Goal: Task Accomplishment & Management: Use online tool/utility

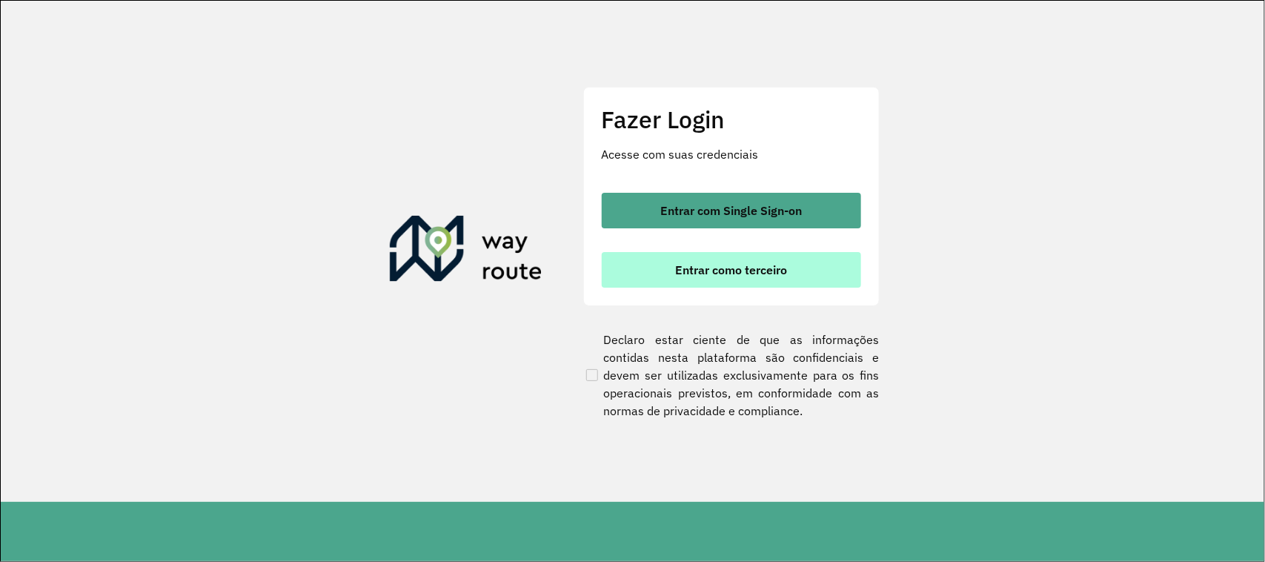
click at [740, 273] on span "Entrar como terceiro" at bounding box center [731, 270] width 112 height 12
click at [731, 270] on span "Entrar como terceiro" at bounding box center [731, 270] width 112 height 12
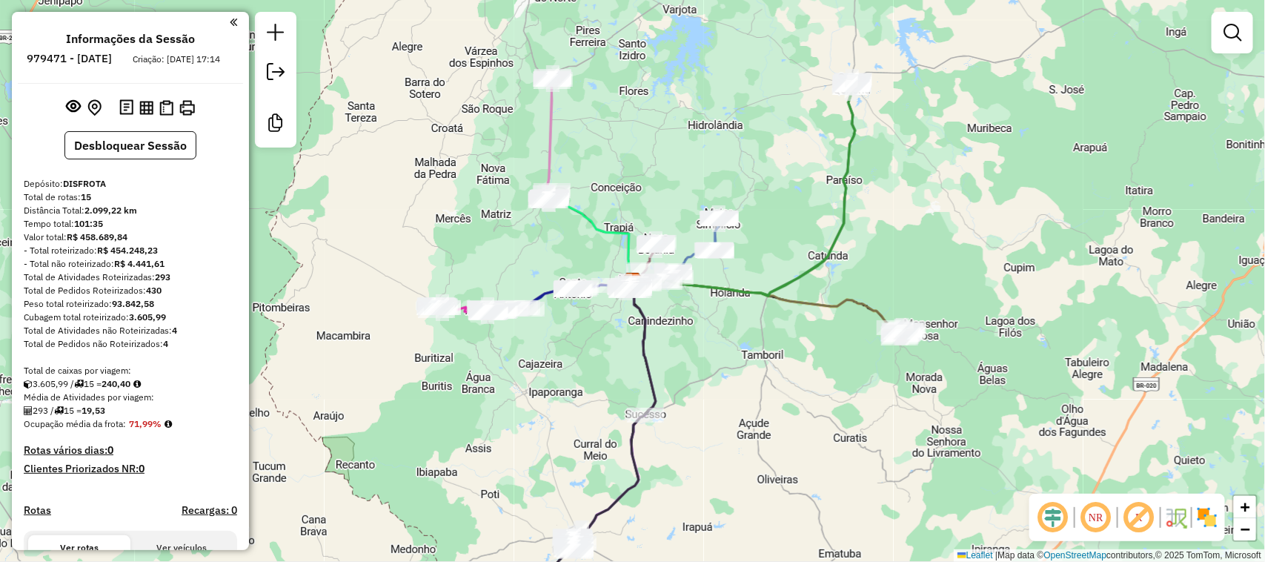
drag, startPoint x: 699, startPoint y: 464, endPoint x: 725, endPoint y: 282, distance: 184.1
click at [724, 331] on div "Janela de atendimento Grade de atendimento Capacidade Transportadoras Veículos …" at bounding box center [632, 281] width 1265 height 562
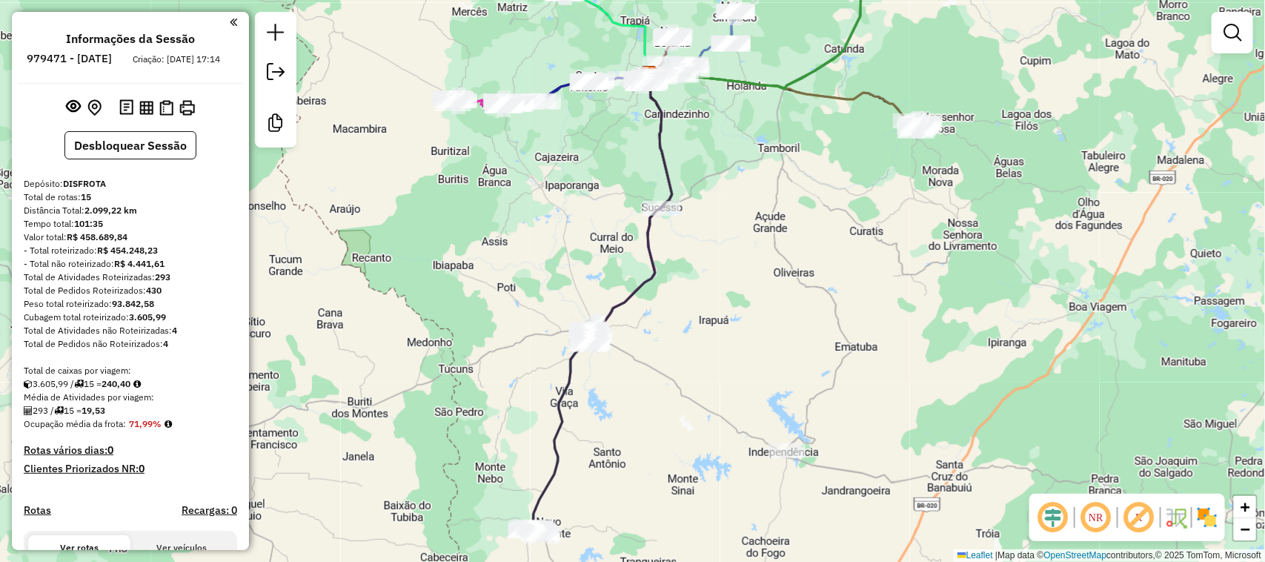
drag, startPoint x: 630, startPoint y: 450, endPoint x: 671, endPoint y: 288, distance: 167.3
click at [671, 299] on div "Janela de atendimento Grade de atendimento Capacidade Transportadoras Veículos …" at bounding box center [632, 281] width 1265 height 562
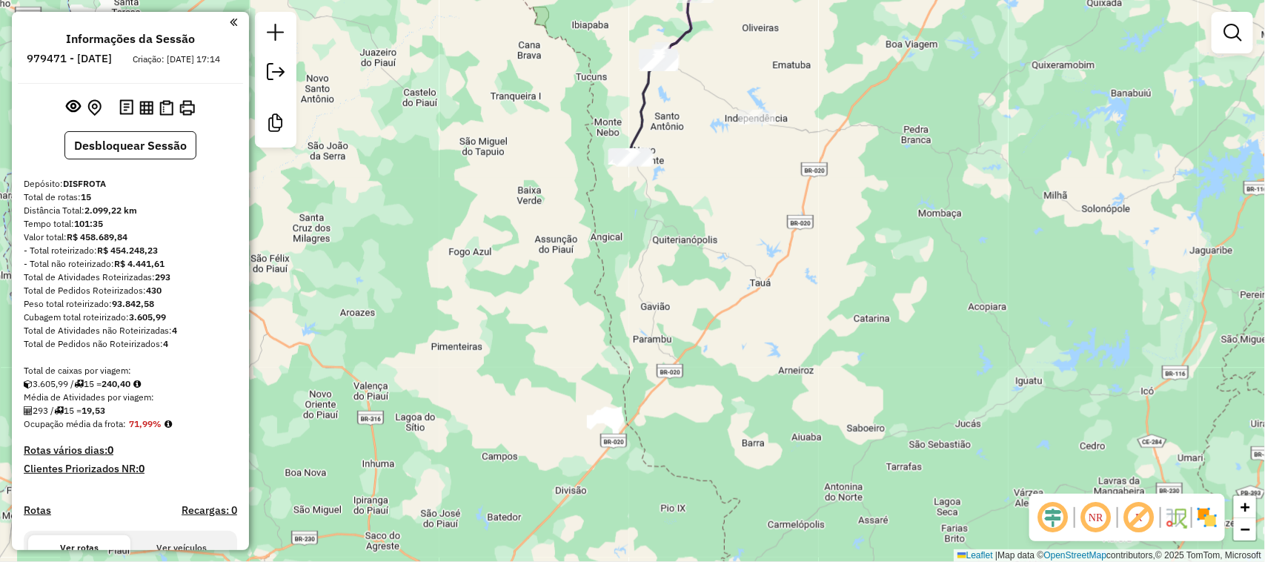
click at [663, 186] on div "Janela de atendimento Grade de atendimento Capacidade Transportadoras Veículos …" at bounding box center [632, 281] width 1265 height 562
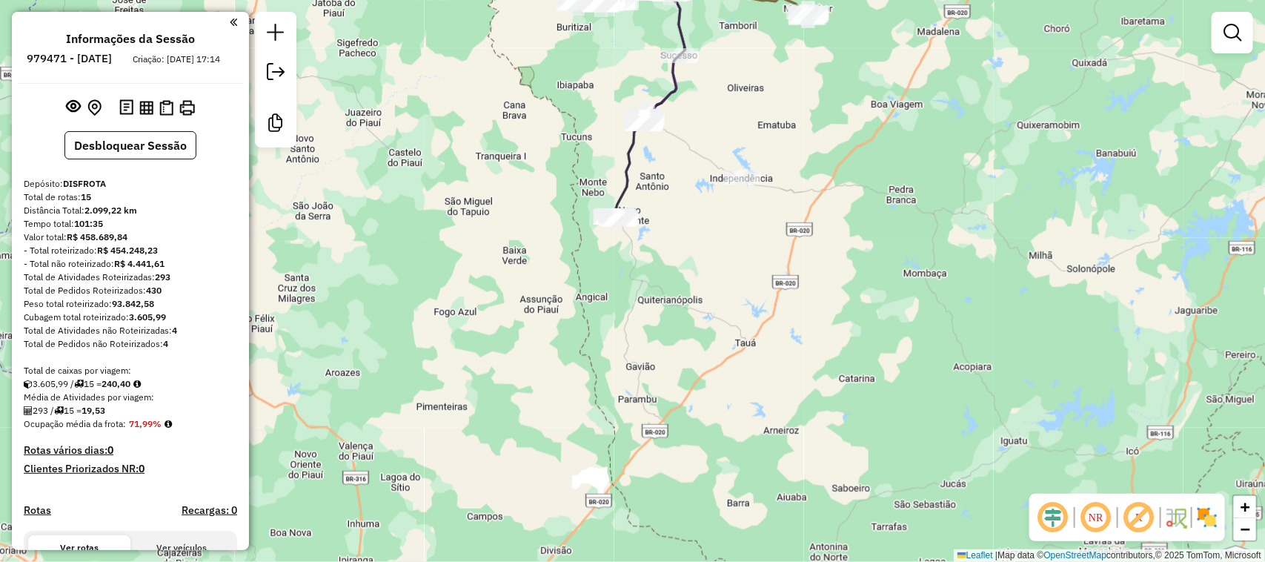
click at [730, 204] on div "Janela de atendimento Grade de atendimento Capacidade Transportadoras Veículos …" at bounding box center [632, 281] width 1265 height 562
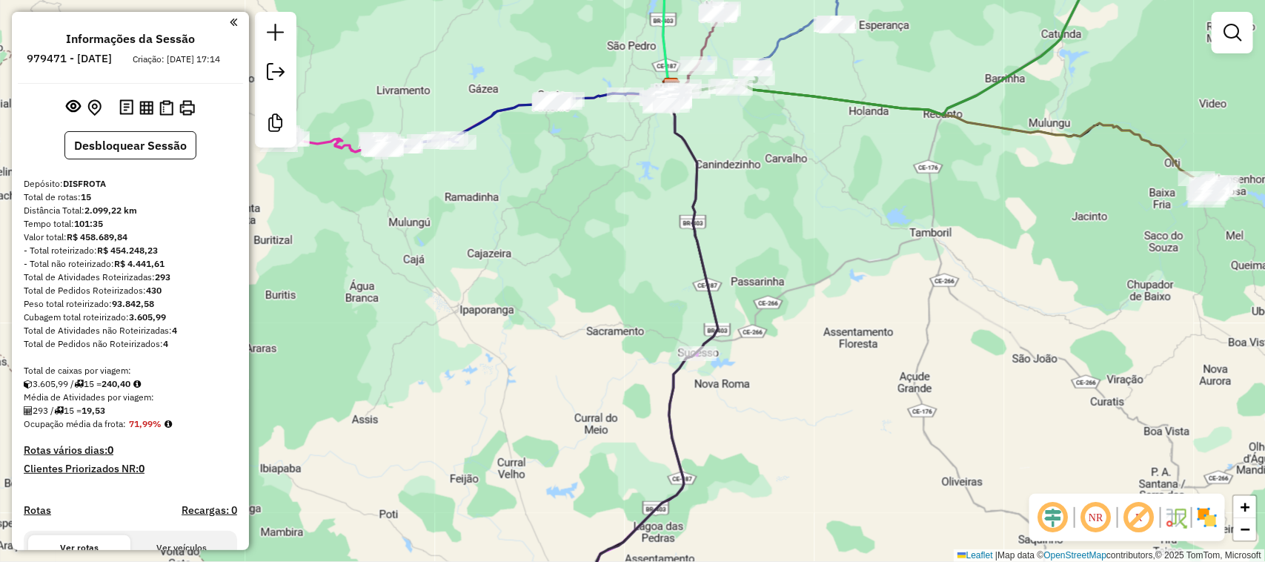
drag, startPoint x: 632, startPoint y: 179, endPoint x: 605, endPoint y: 249, distance: 75.3
click at [619, 237] on div "Janela de atendimento Grade de atendimento Capacidade Transportadoras Veículos …" at bounding box center [632, 281] width 1265 height 562
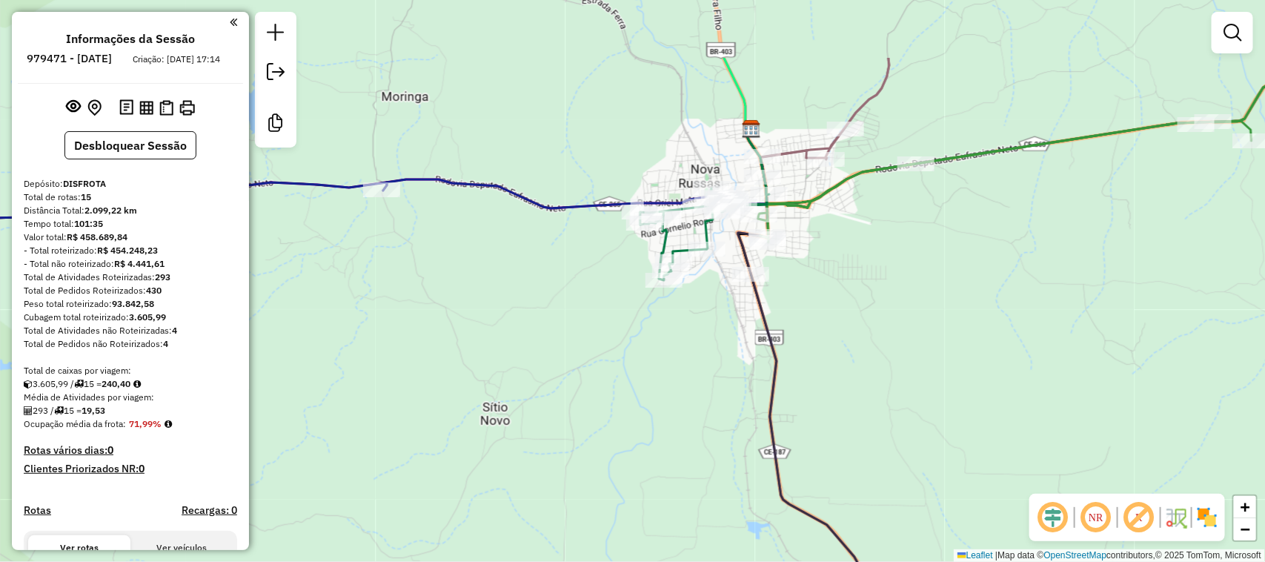
drag, startPoint x: 728, startPoint y: 434, endPoint x: 727, endPoint y: 442, distance: 7.4
click at [727, 442] on div "Janela de atendimento Grade de atendimento Capacidade Transportadoras Veículos …" at bounding box center [632, 281] width 1265 height 562
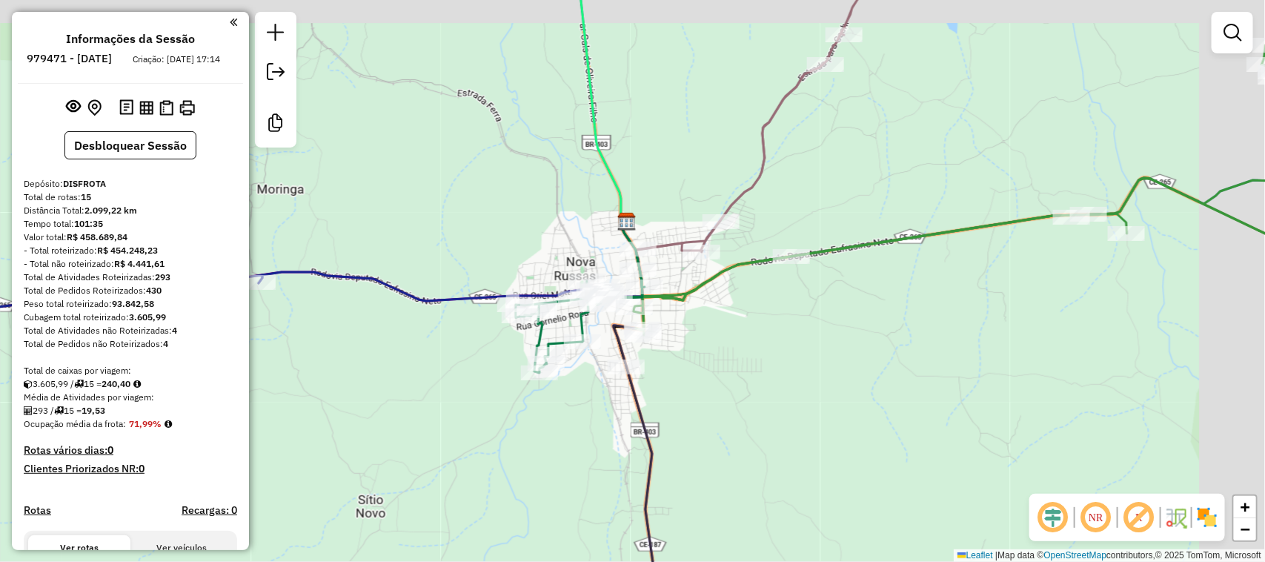
drag, startPoint x: 958, startPoint y: 319, endPoint x: 771, endPoint y: 353, distance: 190.7
click at [780, 354] on div "Janela de atendimento Grade de atendimento Capacidade Transportadoras Veículos …" at bounding box center [632, 281] width 1265 height 562
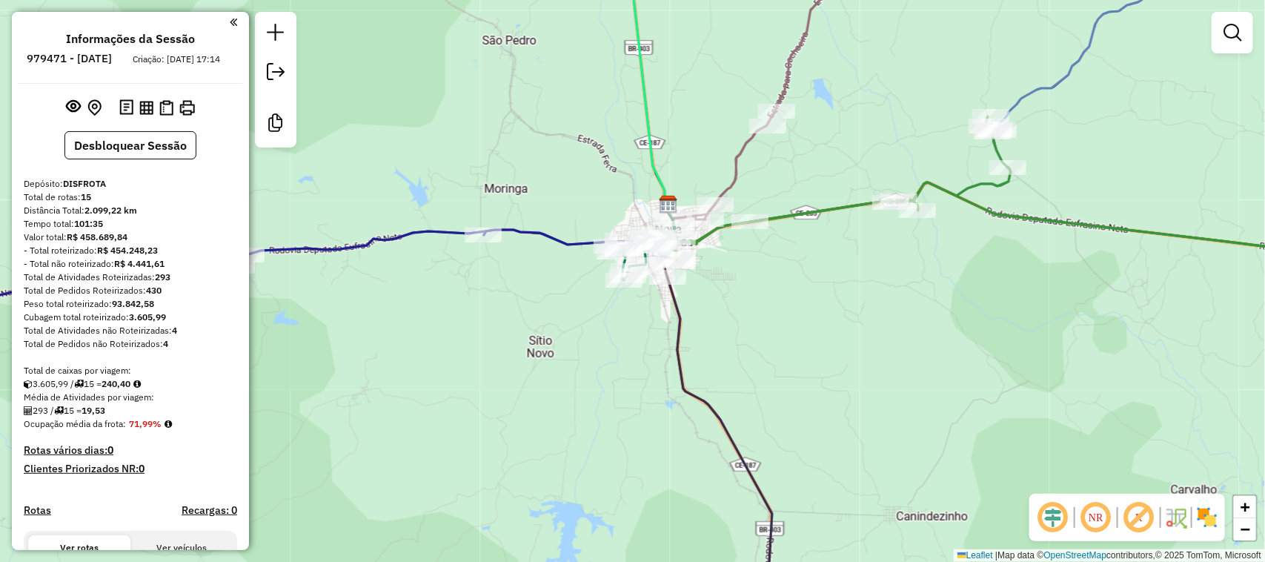
drag, startPoint x: 449, startPoint y: 438, endPoint x: 591, endPoint y: 371, distance: 156.5
click at [567, 388] on div "Janela de atendimento Grade de atendimento Capacidade Transportadoras Veículos …" at bounding box center [632, 281] width 1265 height 562
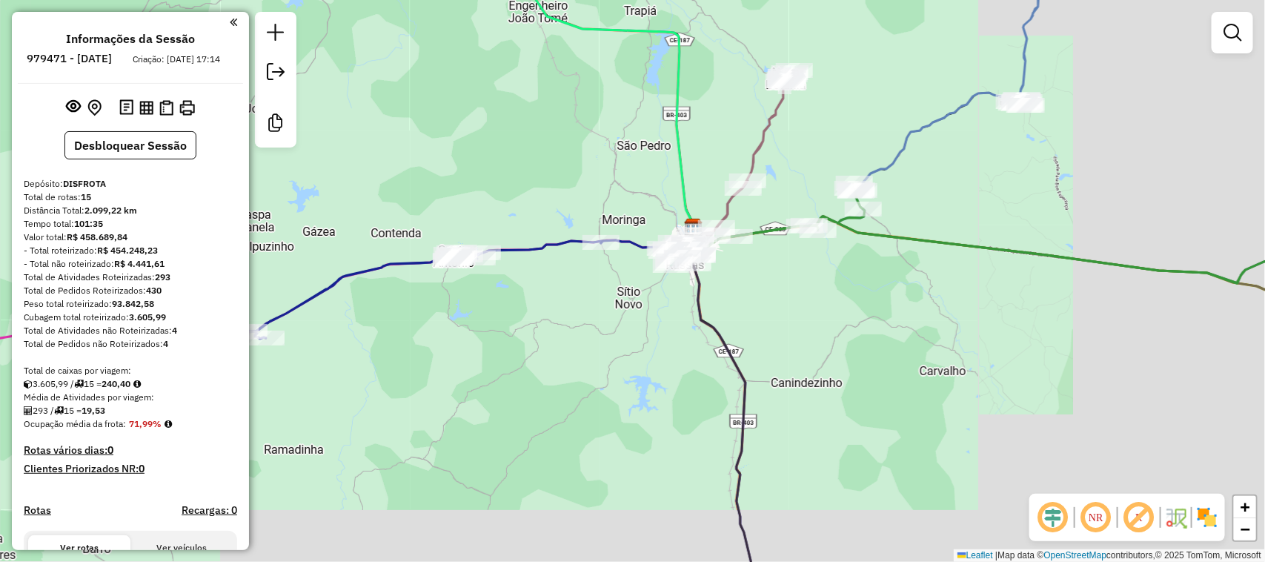
drag, startPoint x: 587, startPoint y: 383, endPoint x: 665, endPoint y: 319, distance: 100.6
click at [641, 345] on div "Janela de atendimento Grade de atendimento Capacidade Transportadoras Veículos …" at bounding box center [632, 281] width 1265 height 562
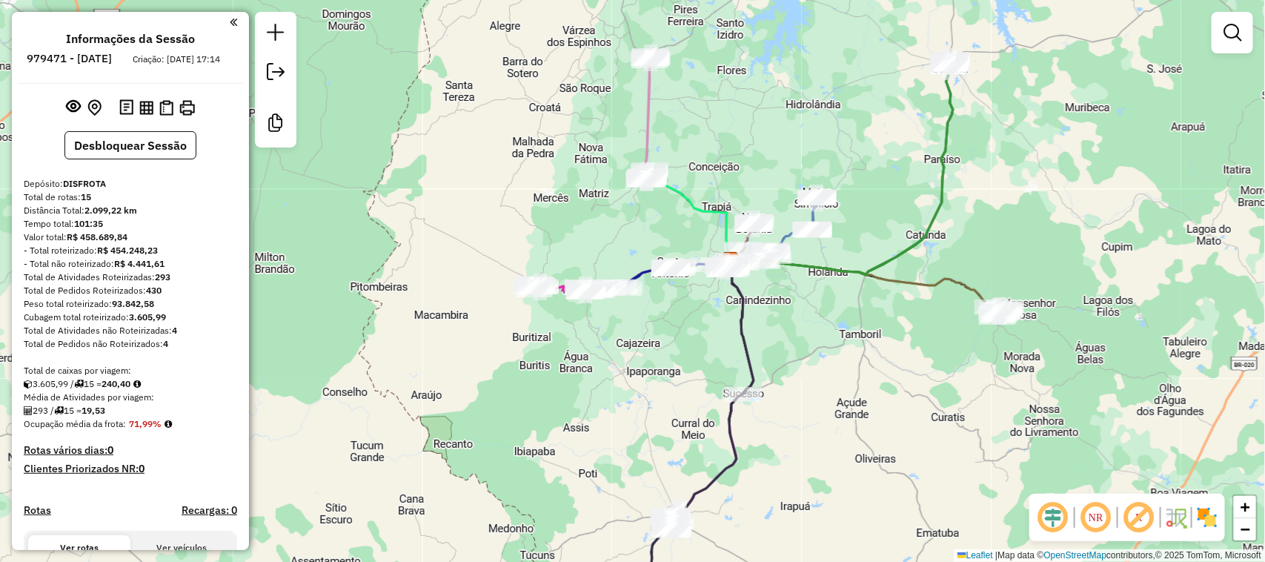
drag, startPoint x: 662, startPoint y: 469, endPoint x: 672, endPoint y: 368, distance: 101.3
click at [672, 387] on div "Janela de atendimento Grade de atendimento Capacidade Transportadoras Veículos …" at bounding box center [632, 281] width 1265 height 562
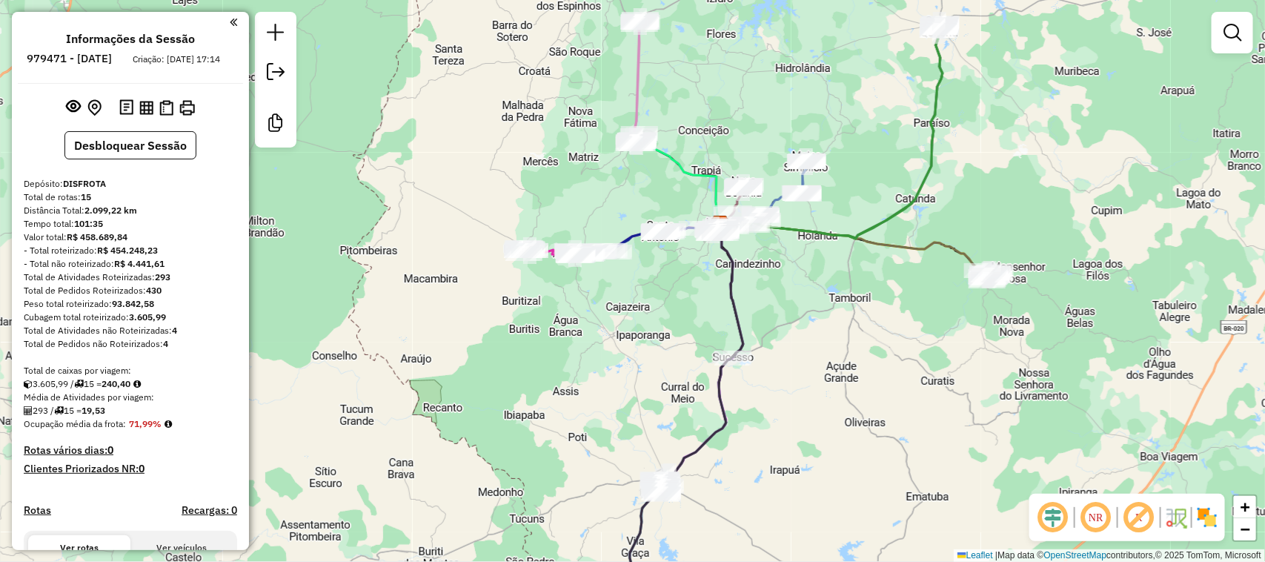
drag, startPoint x: 806, startPoint y: 289, endPoint x: 791, endPoint y: 290, distance: 14.9
click at [802, 291] on div "Janela de atendimento Grade de atendimento Capacidade Transportadoras Veículos …" at bounding box center [632, 281] width 1265 height 562
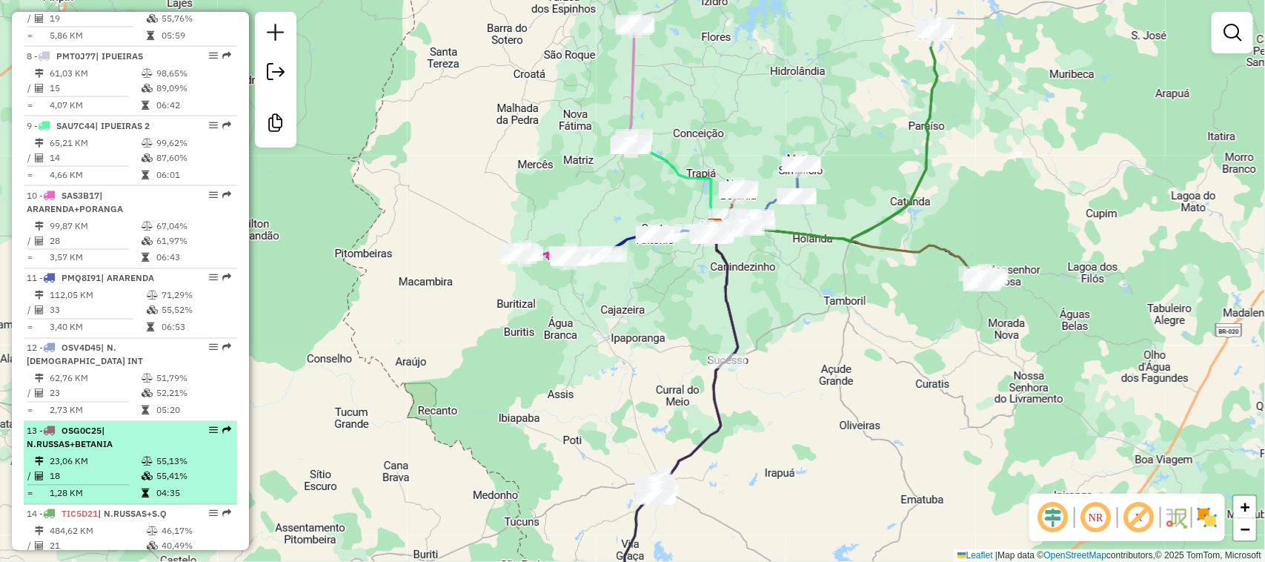
scroll to position [1111, 0]
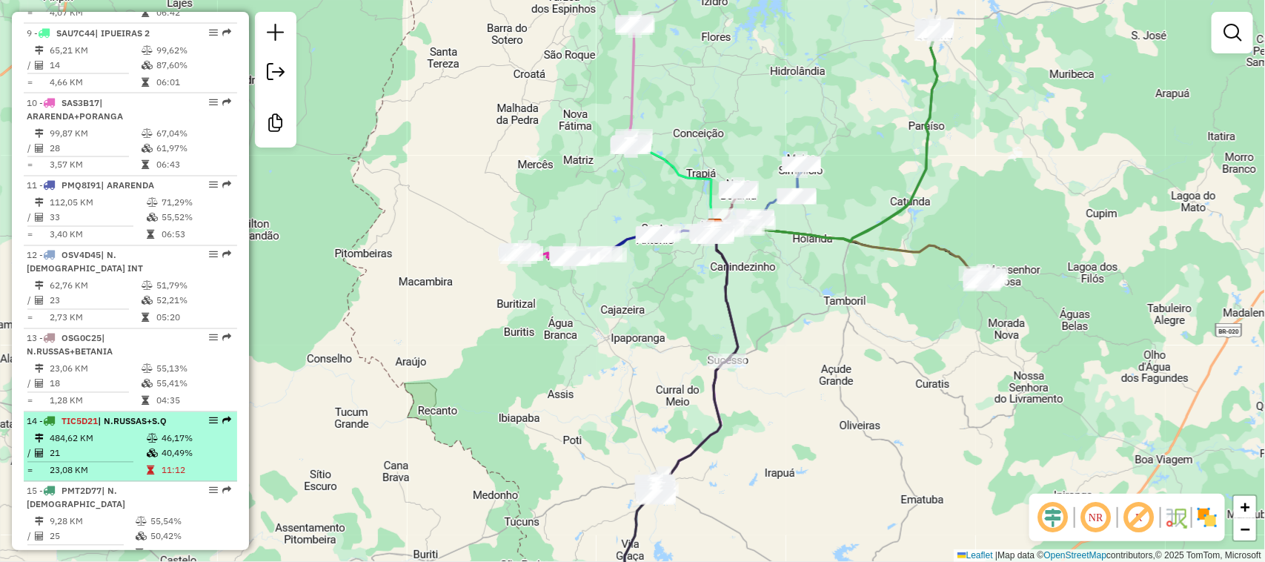
click at [119, 446] on td "21" at bounding box center [97, 453] width 97 height 15
select select "**********"
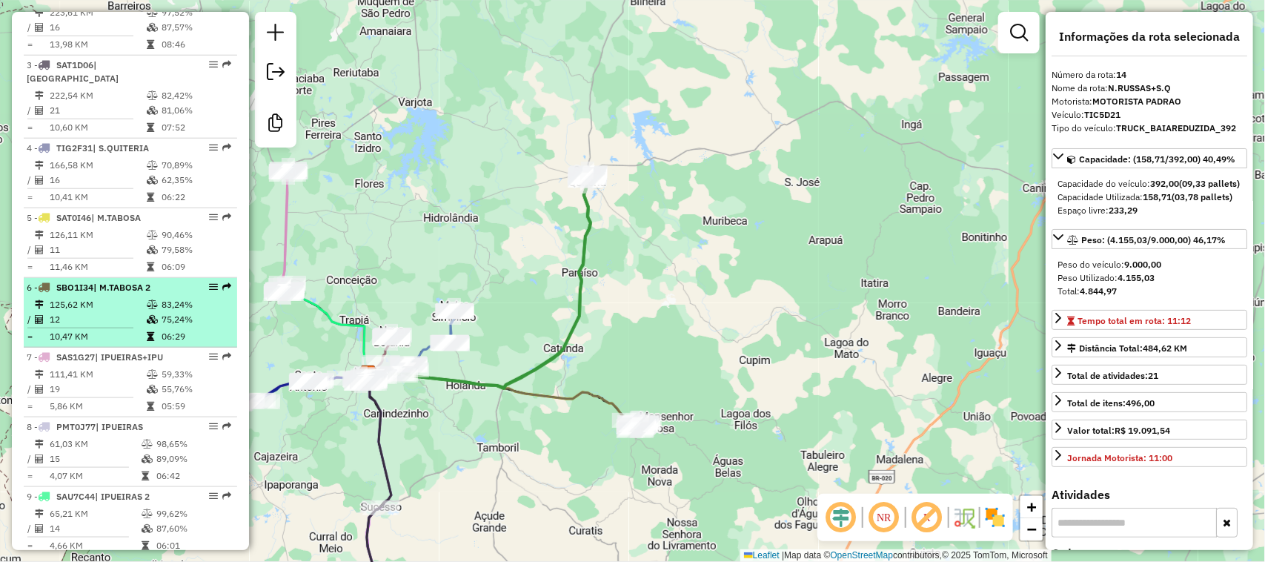
scroll to position [556, 0]
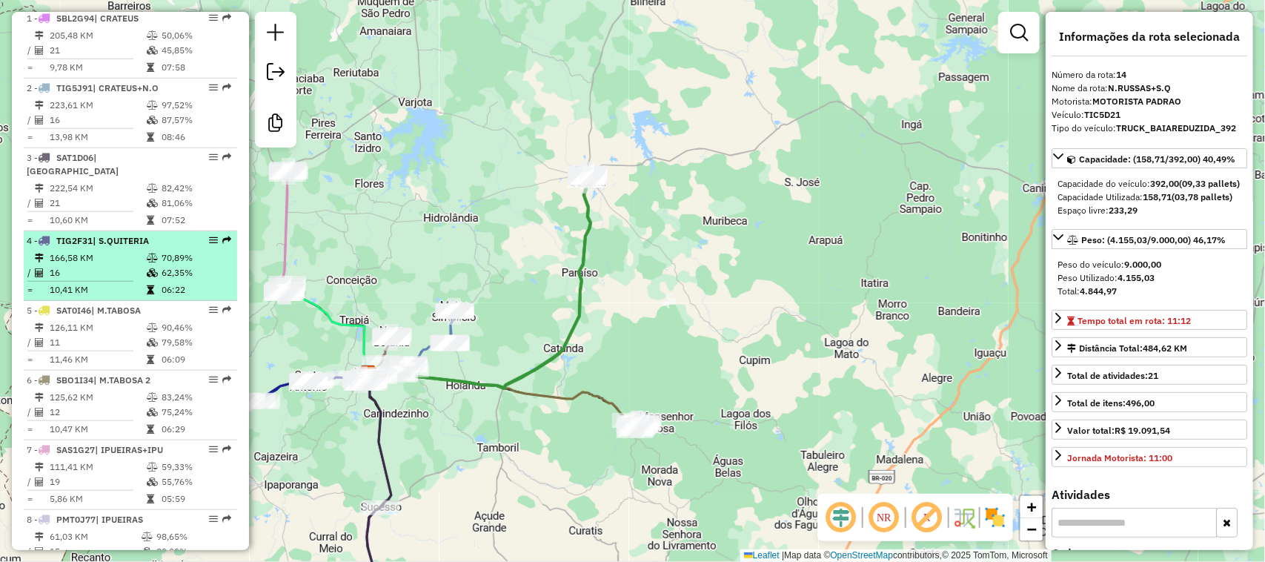
click at [124, 257] on td "166,58 KM" at bounding box center [97, 257] width 97 height 15
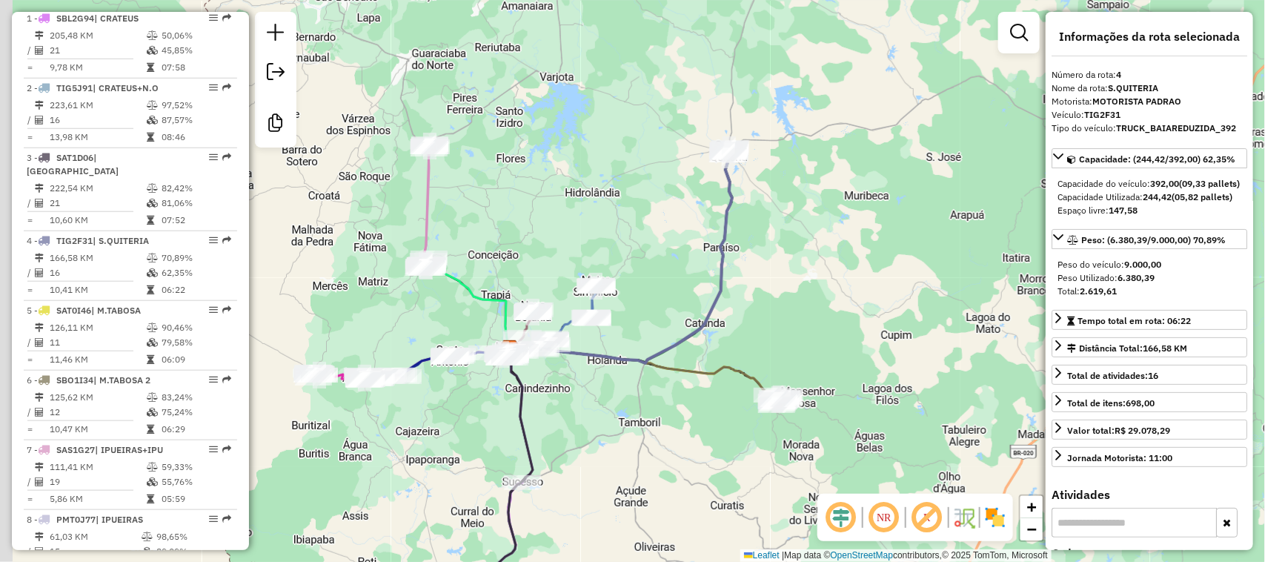
drag, startPoint x: 746, startPoint y: 328, endPoint x: 782, endPoint y: 297, distance: 46.8
click at [778, 300] on div "Janela de atendimento Grade de atendimento Capacidade Transportadoras Veículos …" at bounding box center [632, 281] width 1265 height 562
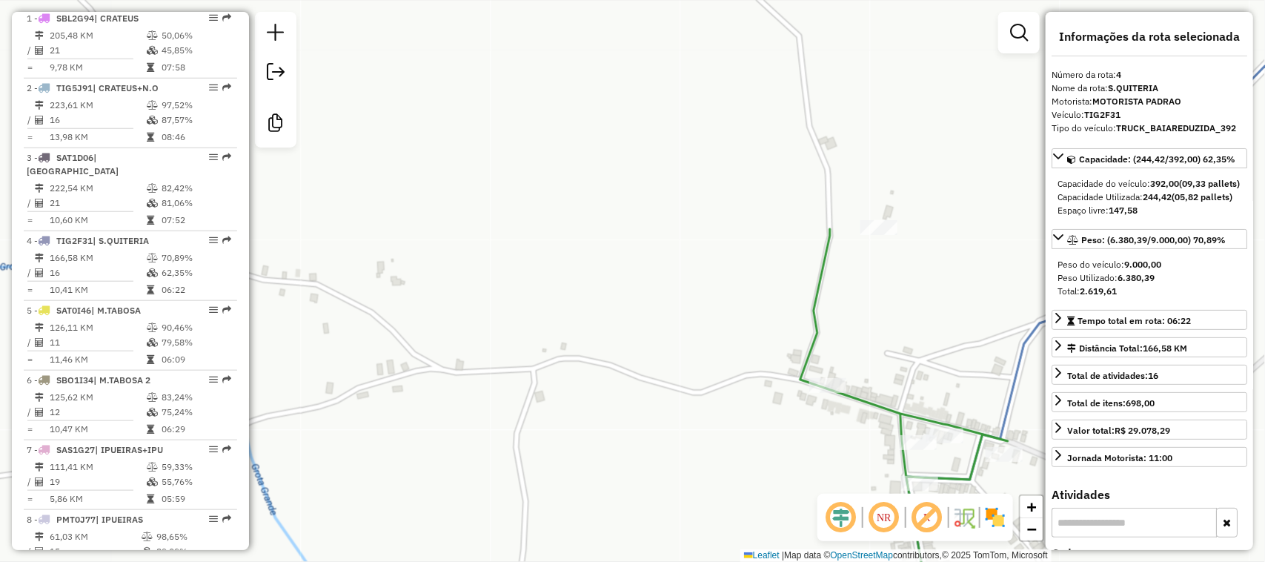
click at [594, 205] on div "Janela de atendimento Grade de atendimento Capacidade Transportadoras Veículos …" at bounding box center [632, 281] width 1265 height 562
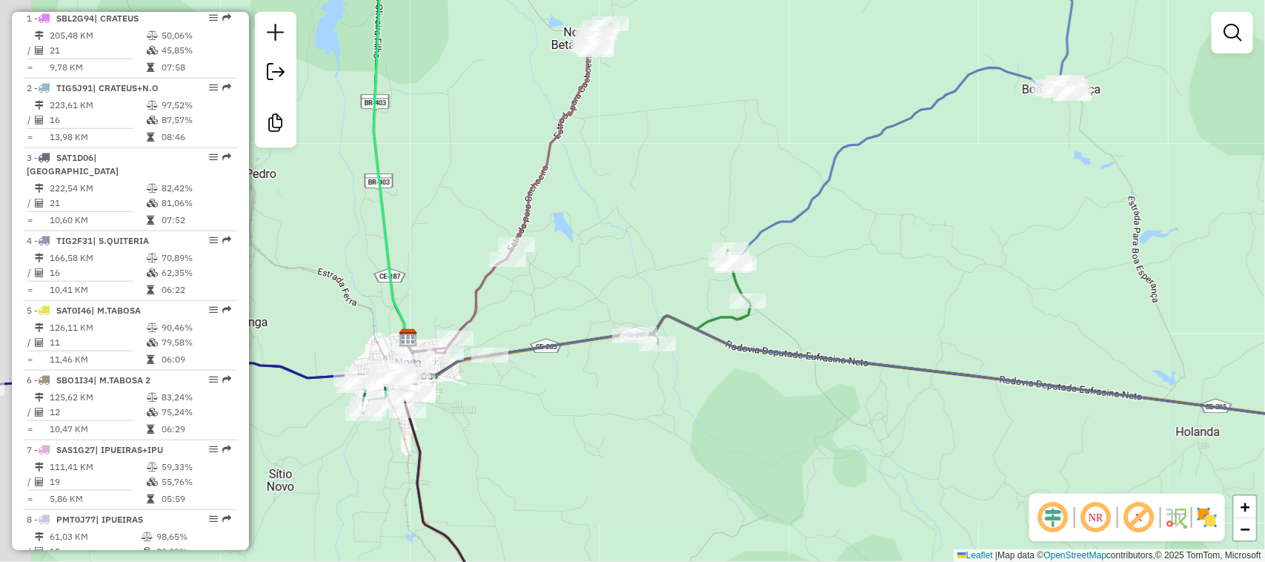
drag, startPoint x: 590, startPoint y: 446, endPoint x: 705, endPoint y: 405, distance: 122.8
click at [660, 431] on div "Janela de atendimento Grade de atendimento Capacidade Transportadoras Veículos …" at bounding box center [632, 281] width 1265 height 562
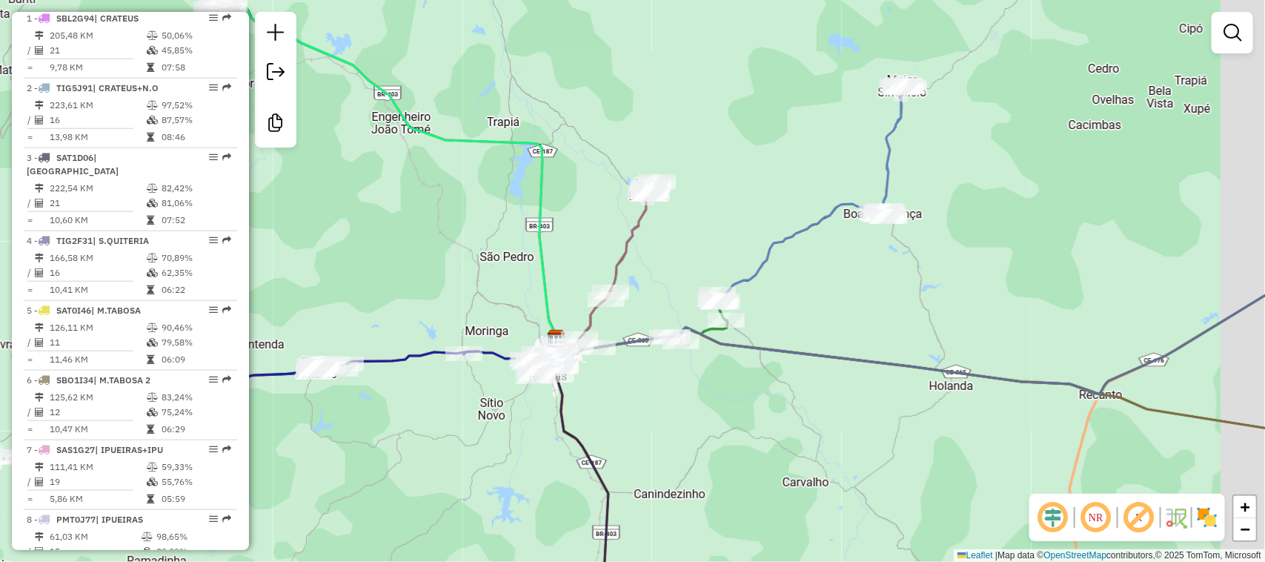
drag, startPoint x: 435, startPoint y: 416, endPoint x: 568, endPoint y: 401, distance: 134.2
click at [534, 413] on div "Janela de atendimento Grade de atendimento Capacidade Transportadoras Veículos …" at bounding box center [632, 281] width 1265 height 562
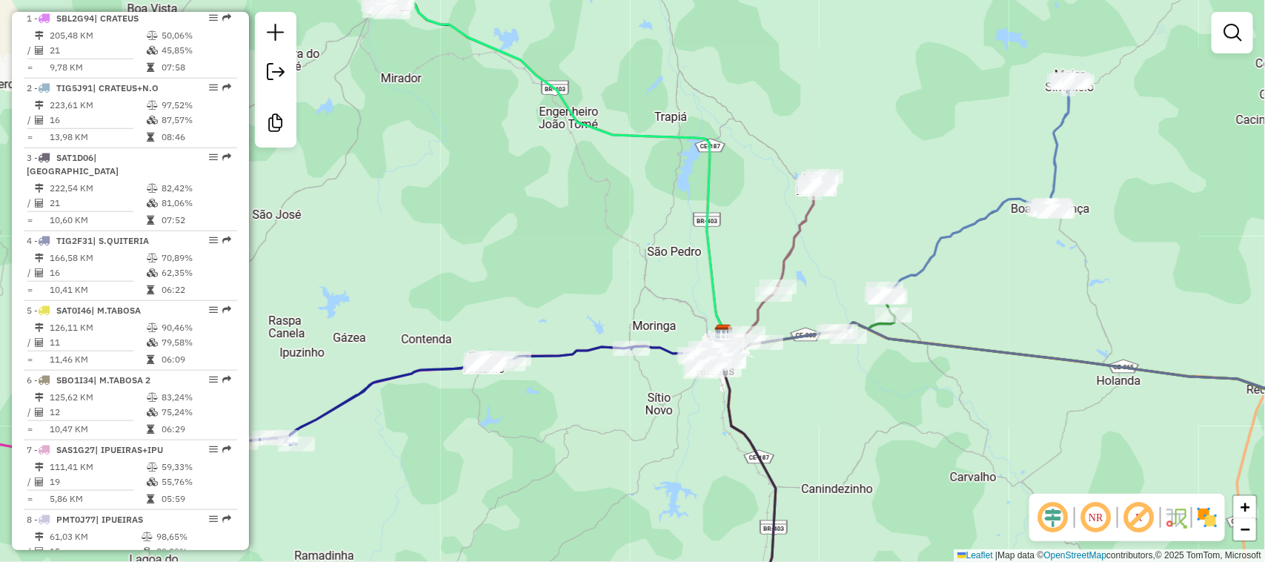
click at [519, 413] on div "Janela de atendimento Grade de atendimento Capacidade Transportadoras Veículos …" at bounding box center [632, 281] width 1265 height 562
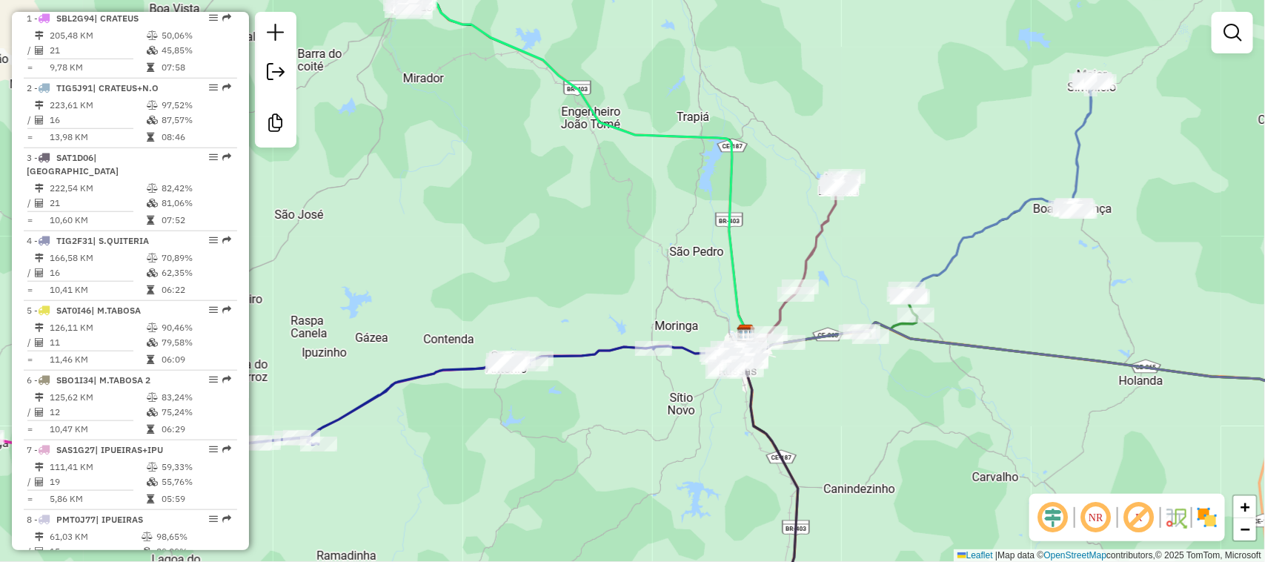
drag, startPoint x: 442, startPoint y: 265, endPoint x: 536, endPoint y: 239, distance: 97.6
click at [527, 241] on div "Janela de atendimento Grade de atendimento Capacidade Transportadoras Veículos …" at bounding box center [632, 281] width 1265 height 562
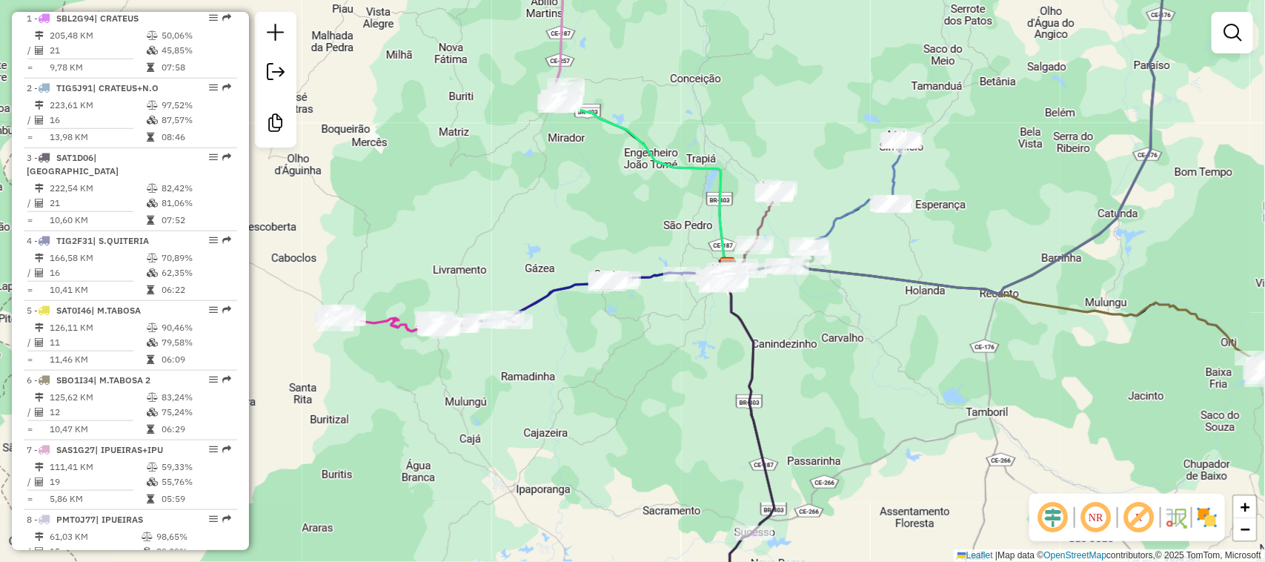
click at [536, 424] on div "Janela de atendimento Grade de atendimento Capacidade Transportadoras Veículos …" at bounding box center [632, 281] width 1265 height 562
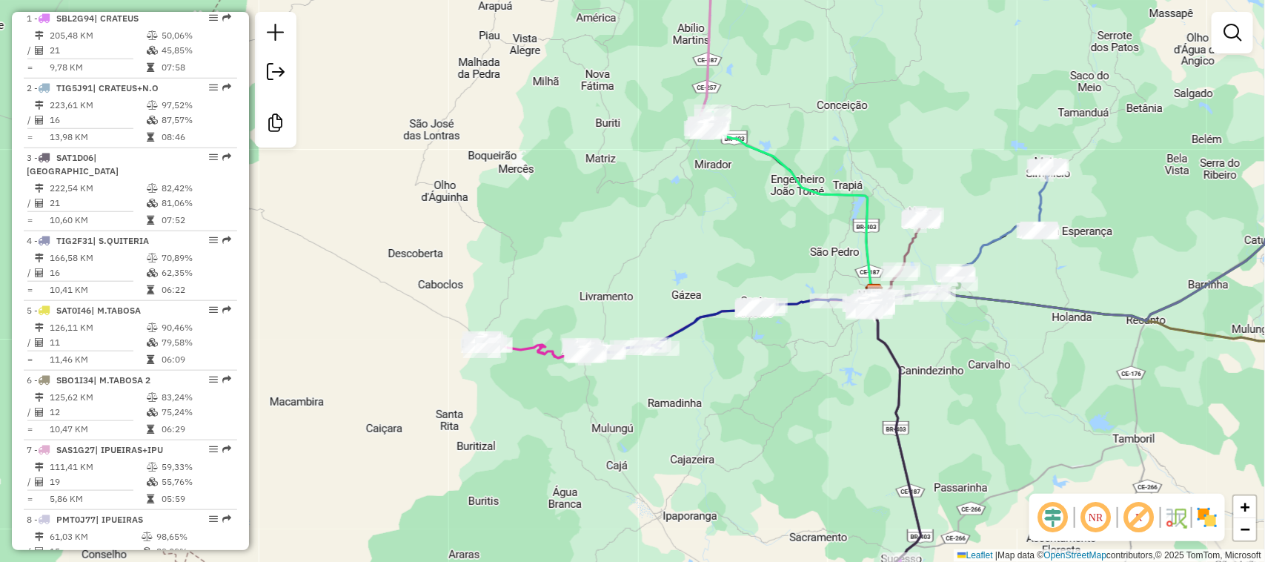
drag, startPoint x: 509, startPoint y: 415, endPoint x: 567, endPoint y: 400, distance: 59.7
click at [564, 404] on div "Janela de atendimento Grade de atendimento Capacidade Transportadoras Veículos …" at bounding box center [632, 281] width 1265 height 562
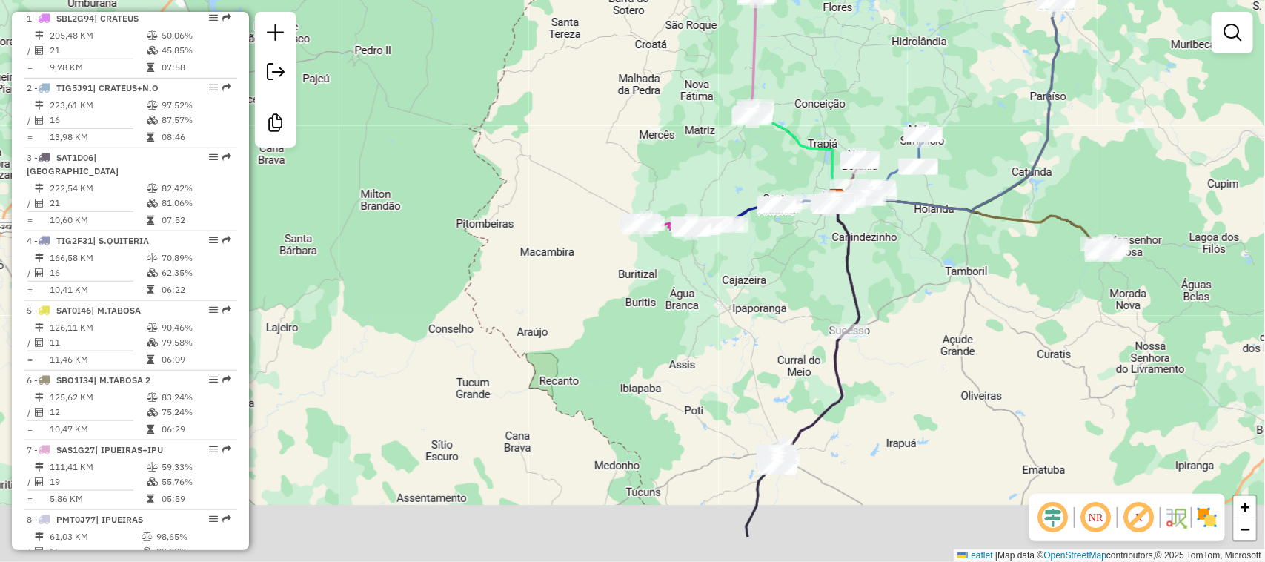
drag, startPoint x: 741, startPoint y: 479, endPoint x: 764, endPoint y: 308, distance: 172.7
click at [768, 321] on div "Janela de atendimento Grade de atendimento Capacidade Transportadoras Veículos …" at bounding box center [632, 281] width 1265 height 562
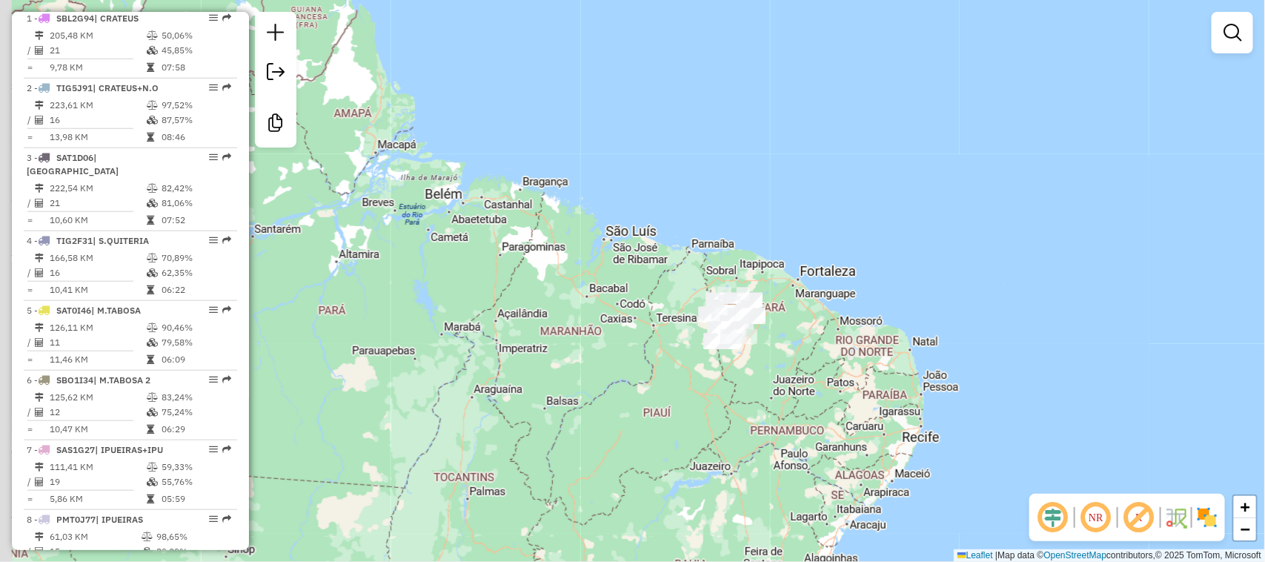
drag, startPoint x: 589, startPoint y: 361, endPoint x: 441, endPoint y: 296, distance: 161.6
click at [616, 361] on div "Janela de atendimento Grade de atendimento Capacidade Transportadoras Veículos …" at bounding box center [632, 281] width 1265 height 562
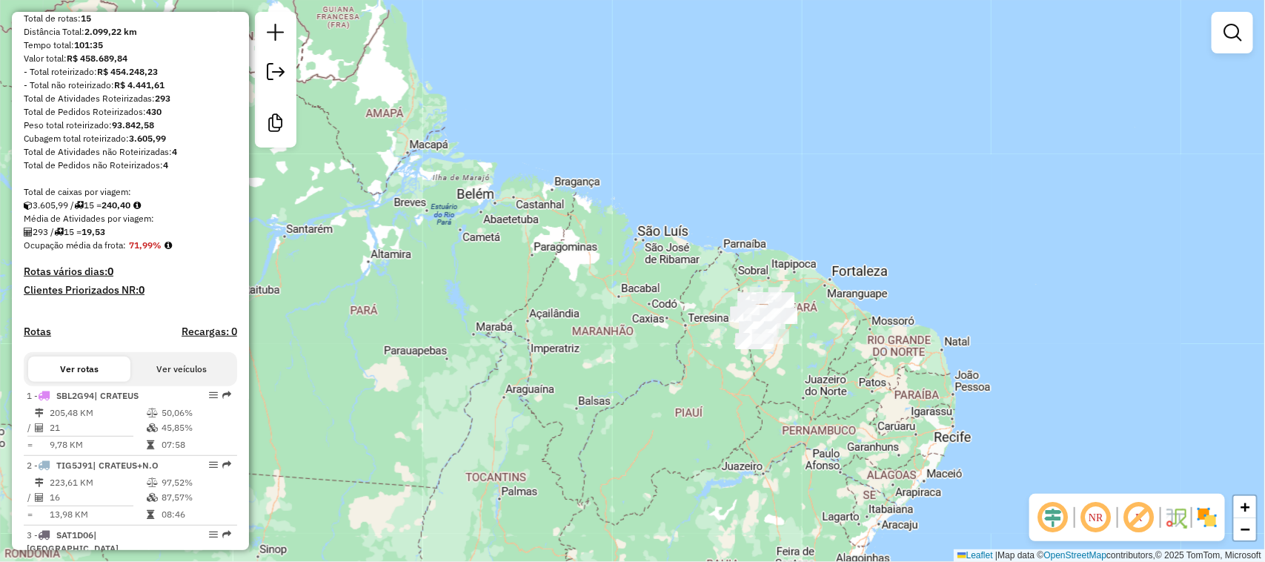
scroll to position [93, 0]
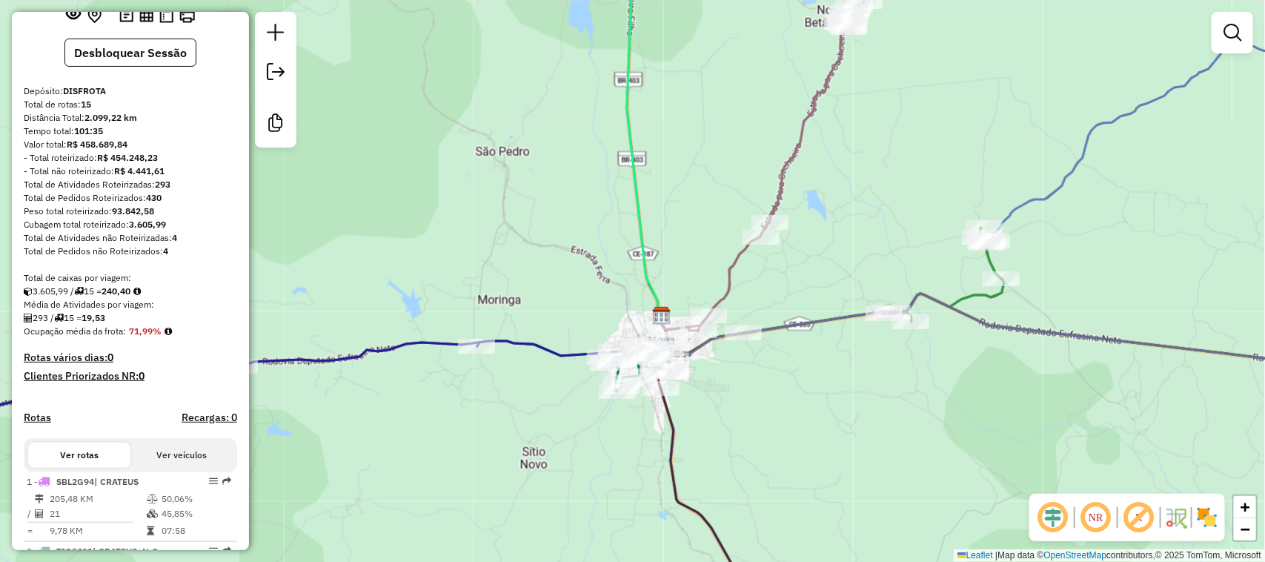
drag, startPoint x: 682, startPoint y: 291, endPoint x: 730, endPoint y: 217, distance: 88.4
click at [727, 224] on div "Janela de atendimento Grade de atendimento Capacidade Transportadoras Veículos …" at bounding box center [632, 281] width 1265 height 562
